Goal: Task Accomplishment & Management: Complete application form

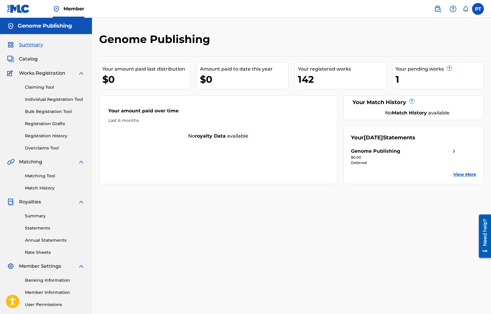
click at [61, 97] on link "Individual Registration Tool" at bounding box center [55, 99] width 60 height 6
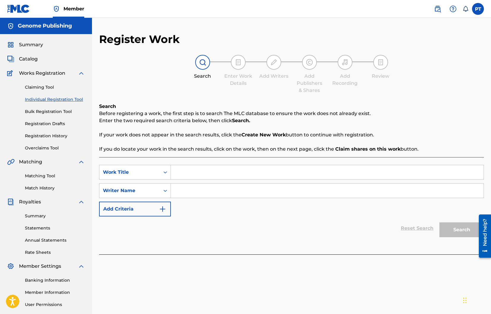
click at [209, 171] on input "Search Form" at bounding box center [327, 172] width 313 height 14
paste input "Gonna Be Somebody"
type input "Gonna Be Somebody"
click at [257, 192] on input "Search Form" at bounding box center [327, 191] width 313 height 14
type input "[PERSON_NAME]"
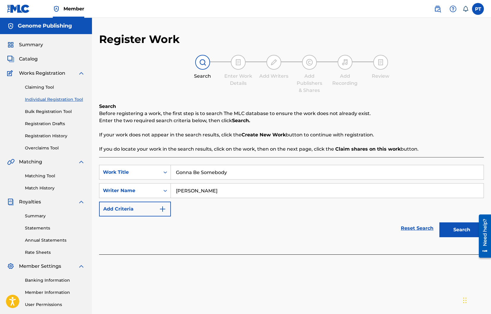
click at [457, 228] on button "Search" at bounding box center [461, 229] width 44 height 15
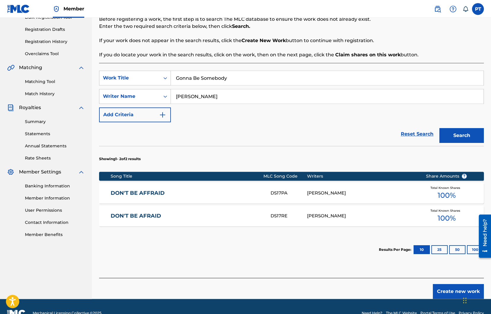
scroll to position [108, 0]
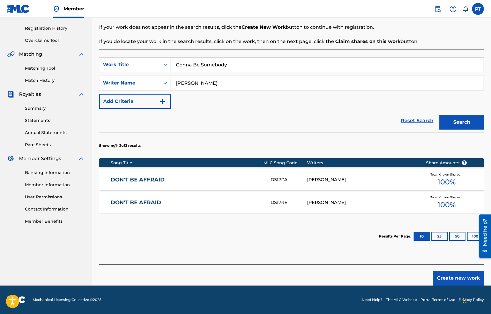
click at [447, 276] on button "Create new work" at bounding box center [458, 278] width 51 height 15
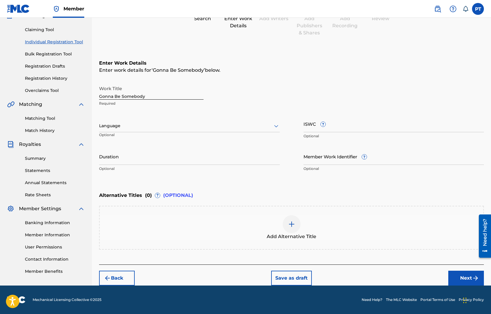
scroll to position [58, 0]
click at [153, 129] on div at bounding box center [189, 125] width 181 height 7
drag, startPoint x: 117, startPoint y: 138, endPoint x: 130, endPoint y: 139, distance: 13.1
click at [117, 138] on div "English" at bounding box center [189, 138] width 180 height 13
drag, startPoint x: 465, startPoint y: 277, endPoint x: 487, endPoint y: 262, distance: 26.6
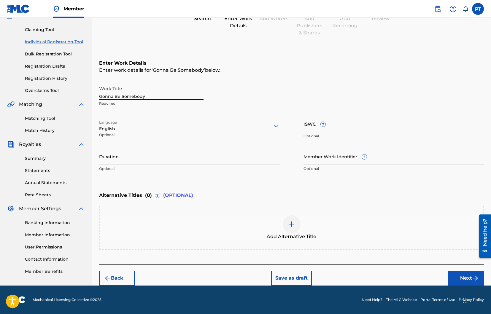
click at [467, 276] on button "Next" at bounding box center [466, 278] width 36 height 15
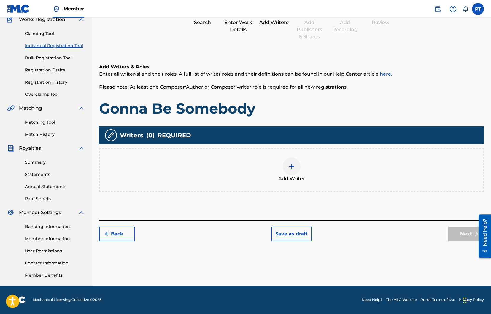
scroll to position [54, 0]
click at [294, 168] on div at bounding box center [292, 167] width 18 height 18
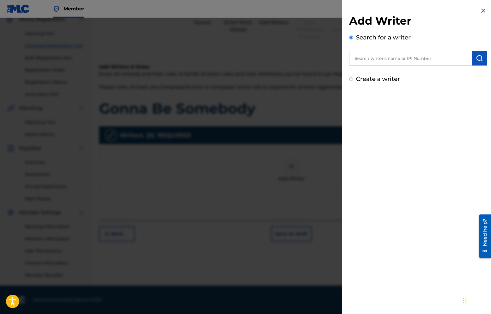
drag, startPoint x: 434, startPoint y: 59, endPoint x: 446, endPoint y: 56, distance: 12.4
click at [434, 59] on input "text" at bounding box center [410, 58] width 123 height 15
type input "[PERSON_NAME]"
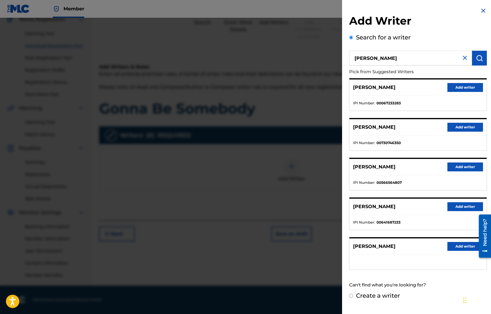
click at [462, 246] on button "Add writer" at bounding box center [465, 246] width 36 height 9
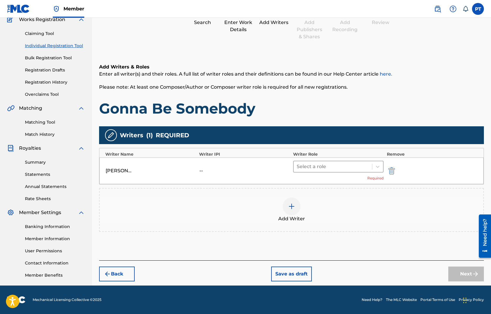
click at [333, 169] on div at bounding box center [333, 167] width 73 height 8
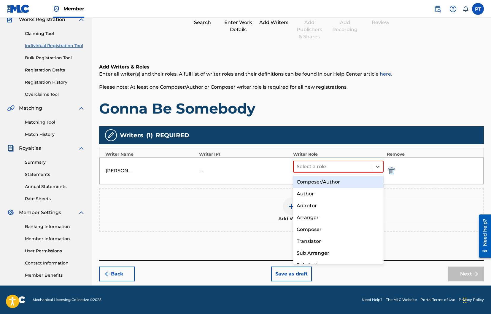
click at [314, 182] on div "Composer/Author" at bounding box center [338, 182] width 91 height 12
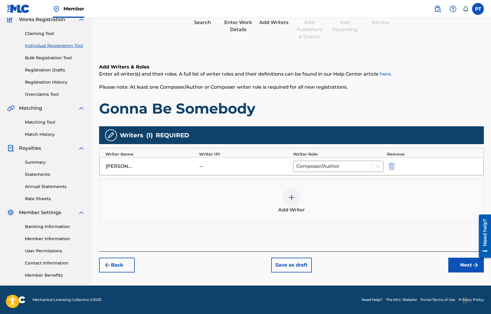
click at [461, 263] on button "Next" at bounding box center [466, 265] width 36 height 15
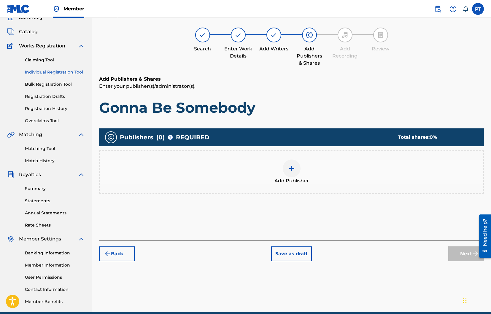
scroll to position [27, 0]
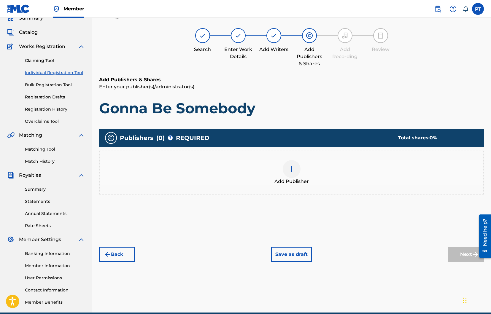
click at [292, 168] on img at bounding box center [291, 169] width 7 height 7
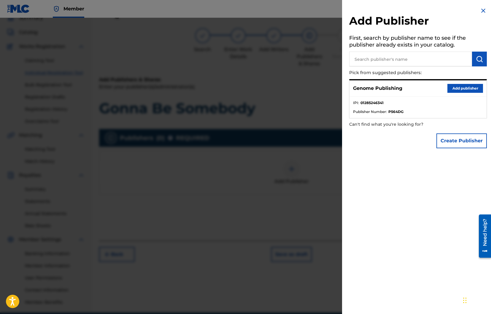
click at [462, 88] on button "Add publisher" at bounding box center [465, 88] width 36 height 9
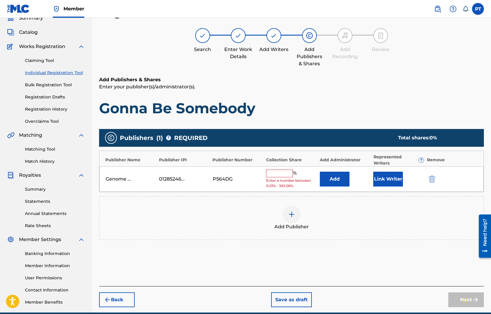
click at [280, 170] on input "text" at bounding box center [279, 174] width 27 height 8
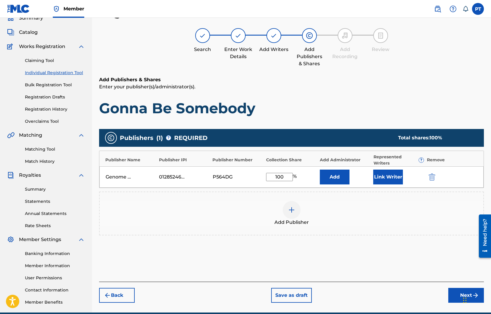
type input "100"
click at [384, 170] on button "Link Writer" at bounding box center [388, 177] width 30 height 15
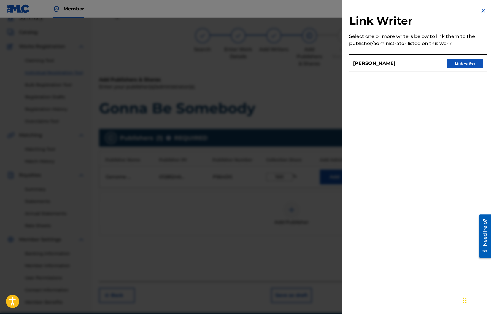
click at [476, 65] on button "Link writer" at bounding box center [465, 63] width 36 height 9
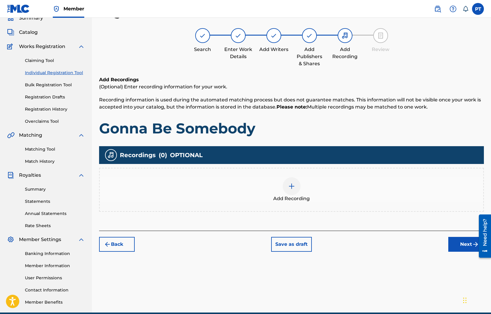
click at [291, 184] on img at bounding box center [291, 186] width 7 height 7
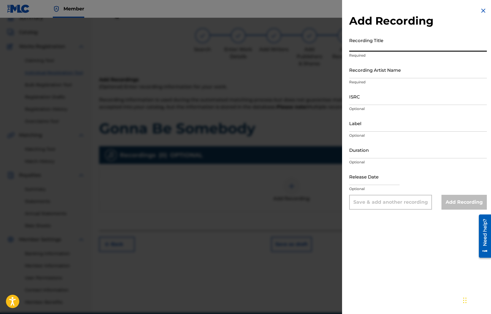
paste input "Gonna Be Somebody"
type input "Gonna Be Somebody"
click at [397, 75] on input "Recording Artist Name" at bounding box center [418, 69] width 138 height 17
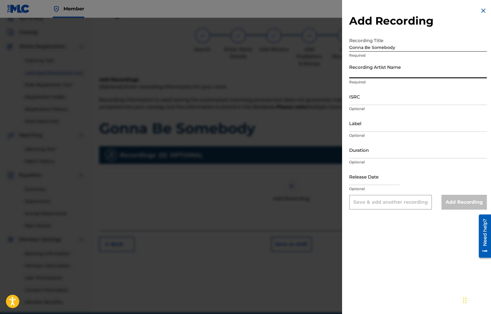
click at [396, 75] on input "Recording Artist Name" at bounding box center [418, 69] width 138 height 17
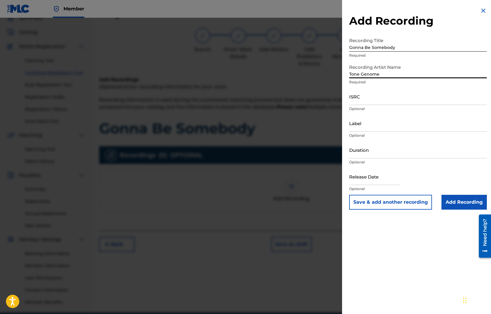
type input "Tone Genome"
select select "7"
select select "2025"
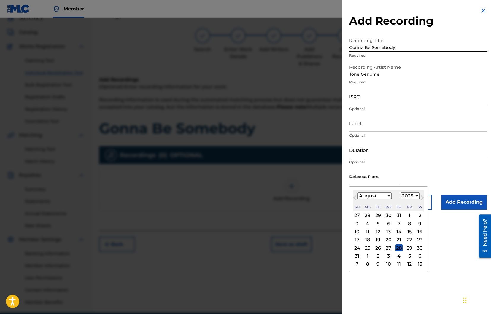
drag, startPoint x: 383, startPoint y: 181, endPoint x: 386, endPoint y: 212, distance: 31.3
click at [383, 181] on input "text" at bounding box center [374, 176] width 50 height 17
click at [396, 246] on div "28" at bounding box center [398, 247] width 7 height 7
type input "[DATE]"
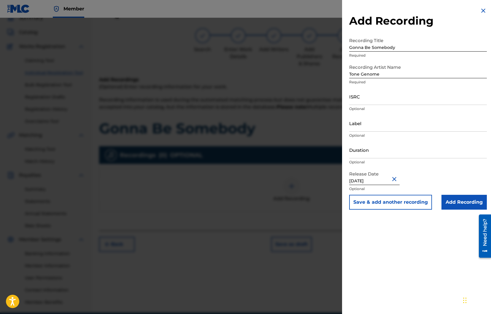
click at [473, 201] on input "Add Recording" at bounding box center [463, 202] width 45 height 15
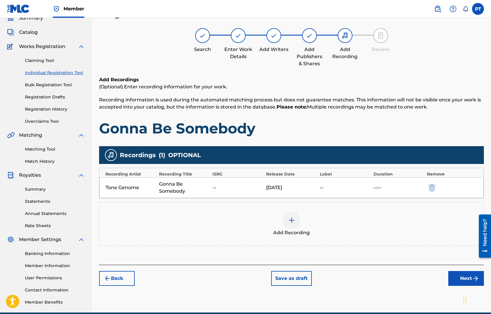
click at [469, 273] on button "Next" at bounding box center [466, 278] width 36 height 15
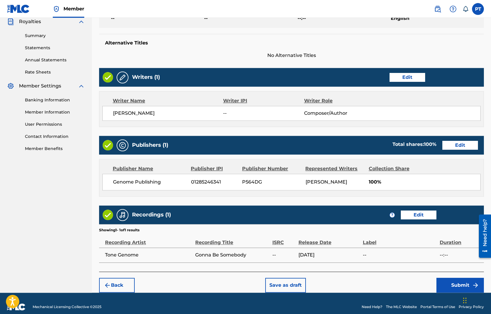
scroll to position [187, 0]
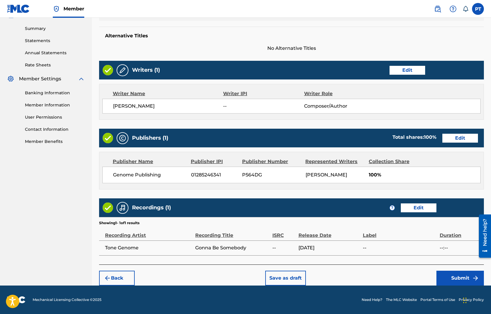
drag, startPoint x: 450, startPoint y: 276, endPoint x: 446, endPoint y: 278, distance: 4.4
click at [451, 277] on button "Submit" at bounding box center [459, 278] width 47 height 15
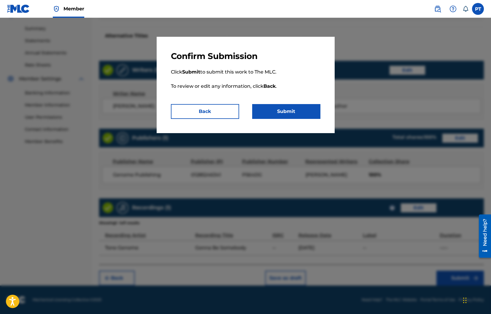
click at [300, 113] on button "Submit" at bounding box center [286, 111] width 68 height 15
